Goal: Task Accomplishment & Management: Manage account settings

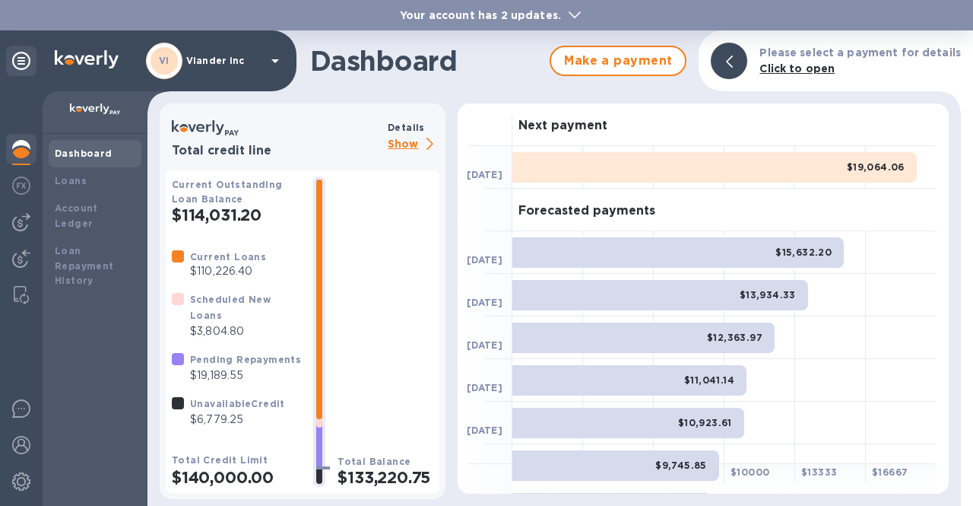
scroll to position [236, 0]
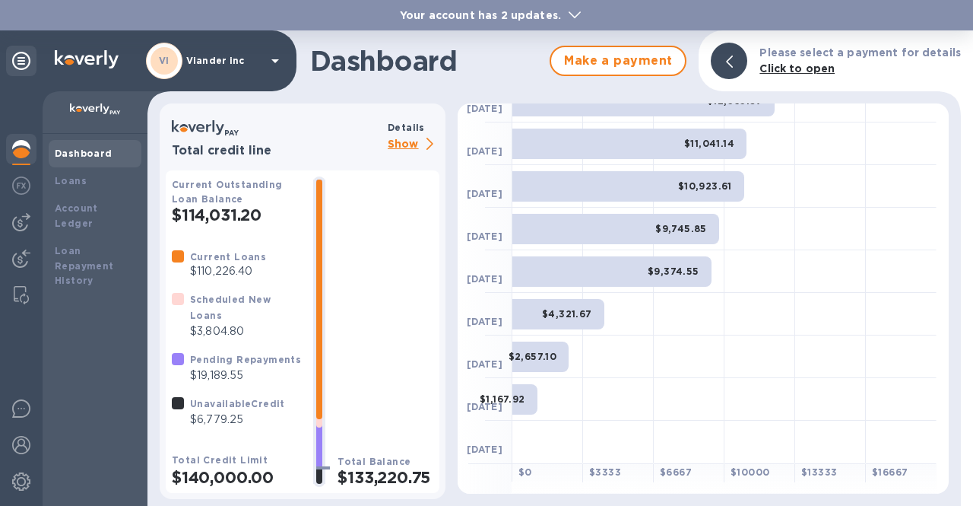
click at [232, 59] on p "Viander inc" at bounding box center [224, 61] width 76 height 11
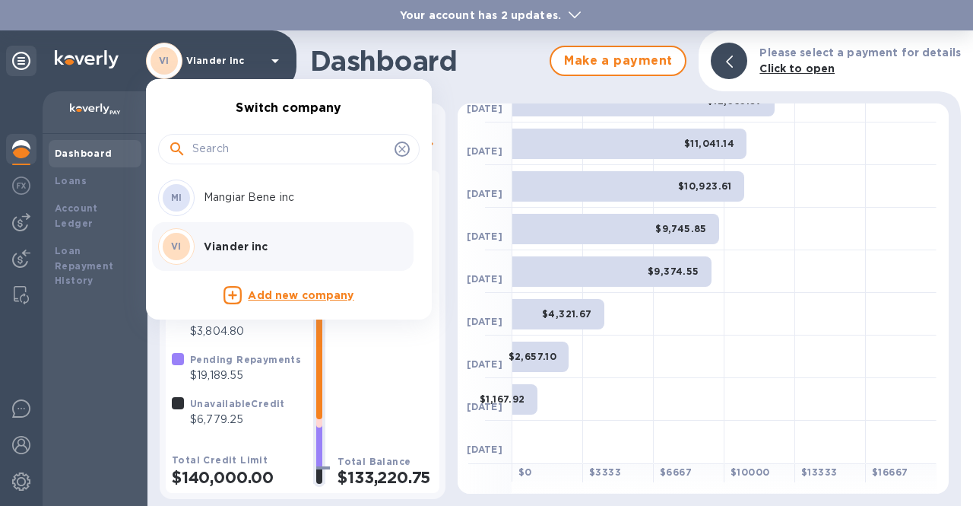
click at [232, 189] on p "Mangiar Bene inc" at bounding box center [300, 197] width 192 height 16
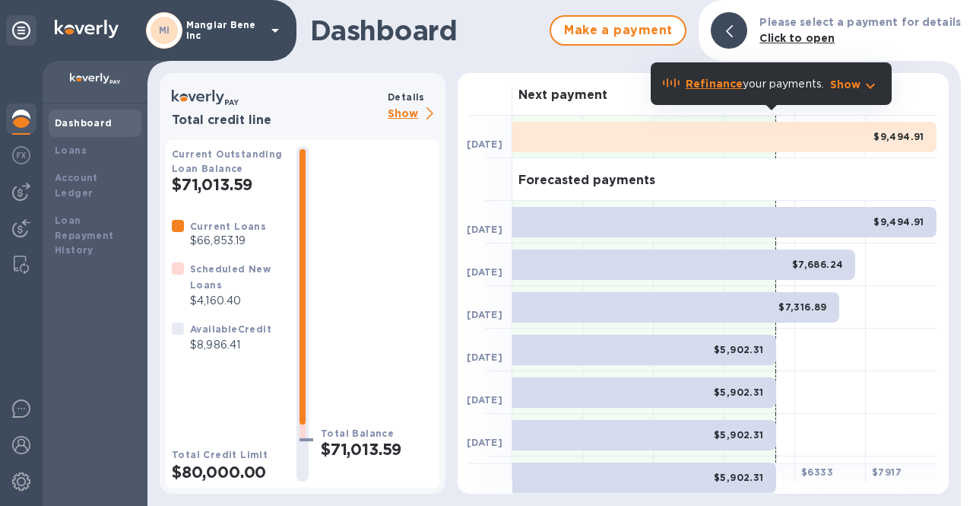
click at [274, 28] on icon at bounding box center [275, 30] width 18 height 18
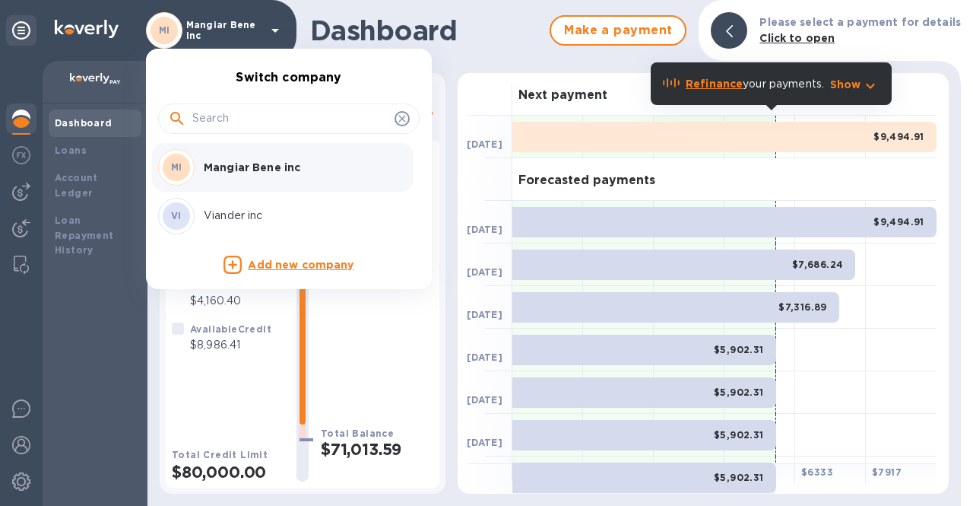
click at [242, 203] on div "VI Viander inc" at bounding box center [276, 216] width 237 height 36
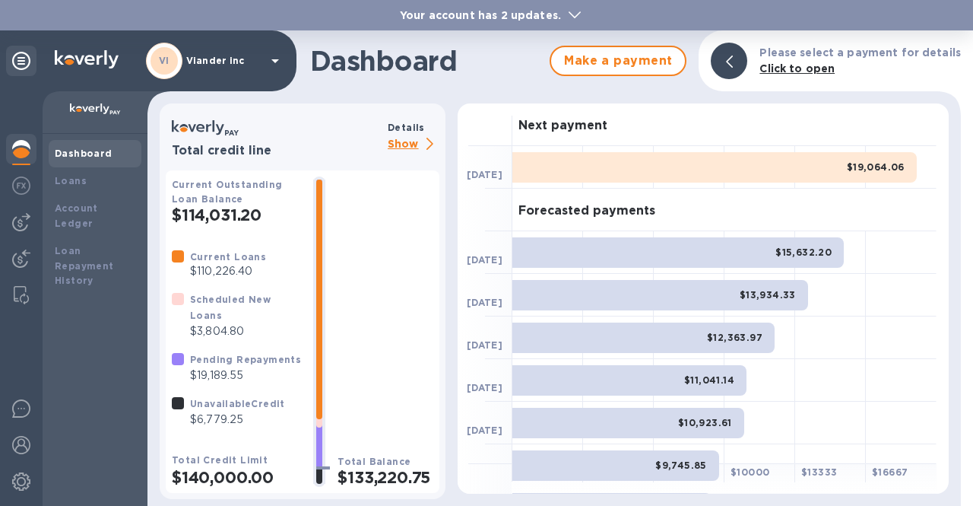
click at [569, 16] on icon at bounding box center [575, 14] width 12 height 7
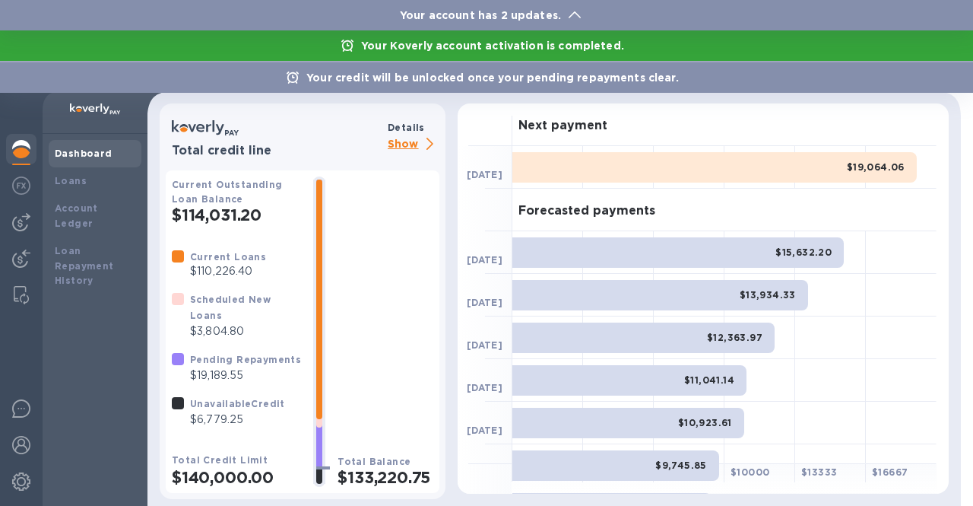
click at [541, 44] on p "Your Koverly account activation is completed." at bounding box center [493, 45] width 278 height 15
